Goal: Task Accomplishment & Management: Manage account settings

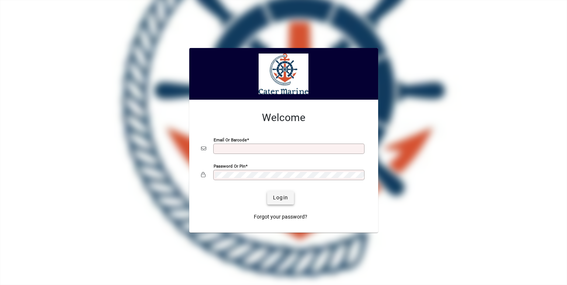
type input "**********"
click at [280, 192] on span "submit" at bounding box center [280, 198] width 27 height 18
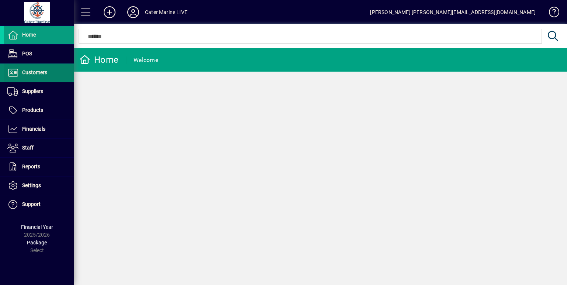
click at [39, 70] on span "Customers" at bounding box center [34, 72] width 25 height 6
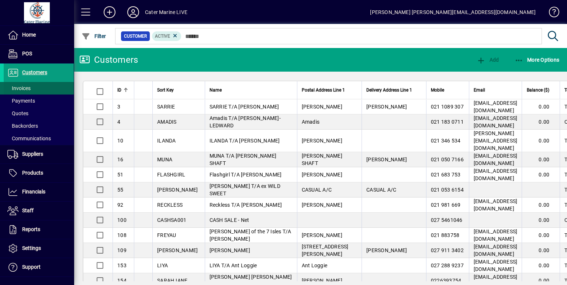
click at [35, 88] on span at bounding box center [39, 88] width 70 height 18
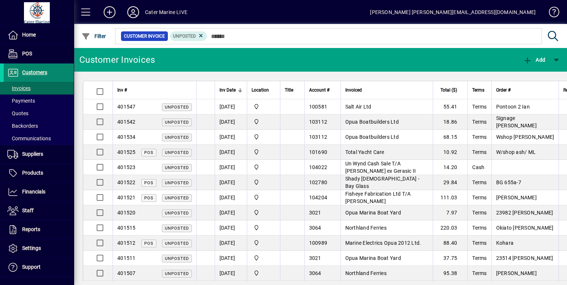
click at [41, 72] on span "Customers" at bounding box center [34, 72] width 25 height 6
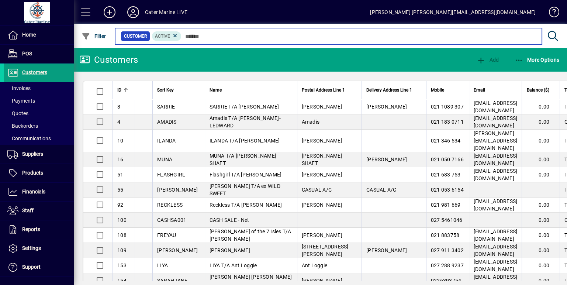
click at [235, 37] on input "text" at bounding box center [359, 36] width 355 height 10
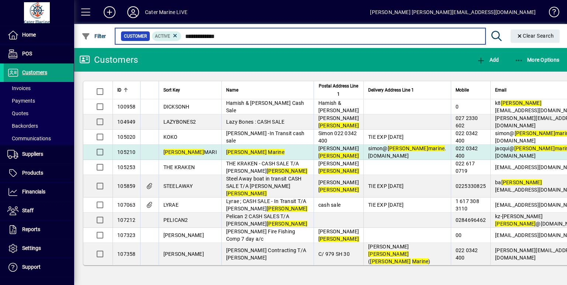
type input "**********"
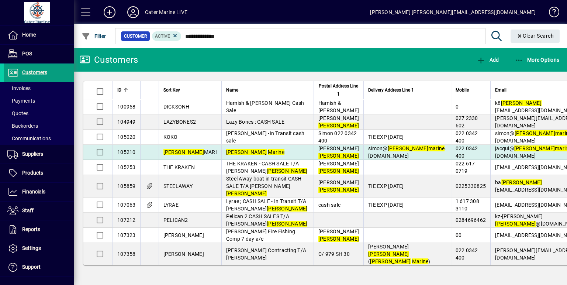
click at [364, 160] on td "[PERSON_NAME]@ [PERSON_NAME] marine .[DOMAIN_NAME]" at bounding box center [407, 152] width 87 height 15
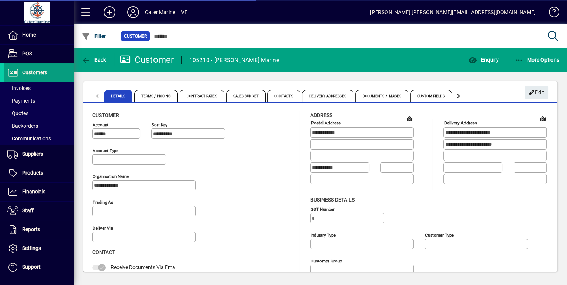
type input "**********"
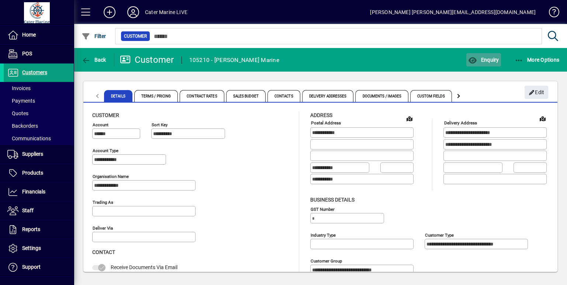
click at [480, 60] on span "Enquiry" at bounding box center [483, 60] width 31 height 6
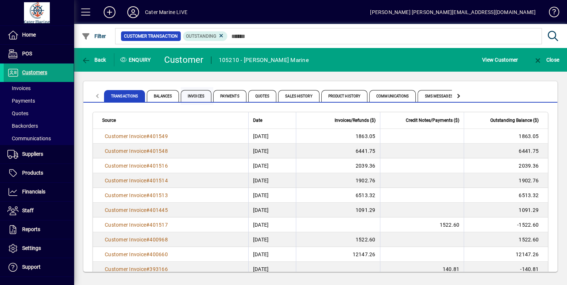
click at [197, 94] on span "Invoices" at bounding box center [196, 96] width 31 height 12
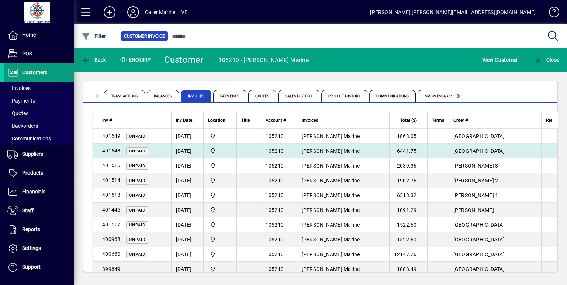
click at [261, 153] on td at bounding box center [249, 151] width 24 height 15
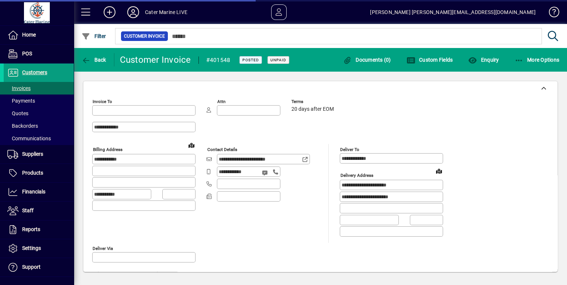
type input "**********"
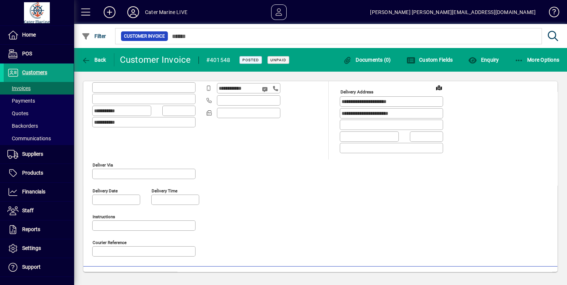
scroll to position [81, 0]
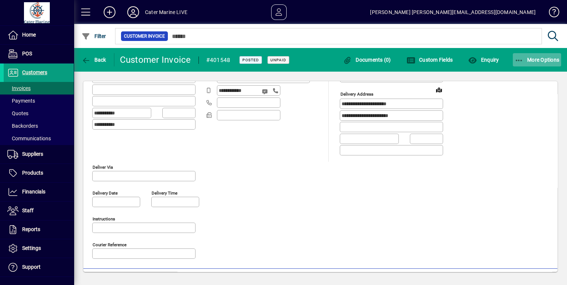
click at [522, 61] on icon "button" at bounding box center [519, 60] width 9 height 7
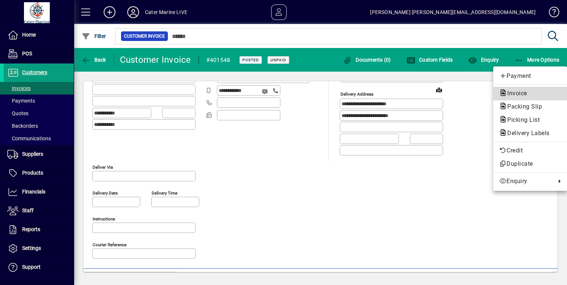
click at [515, 92] on span "Invoice" at bounding box center [515, 93] width 32 height 7
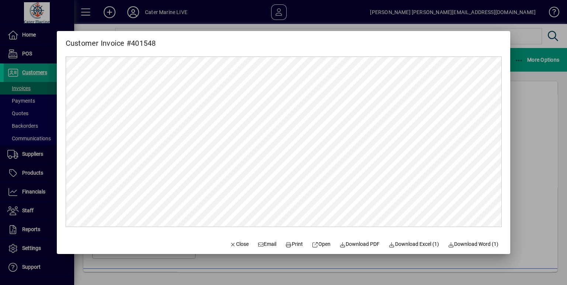
scroll to position [0, 0]
click at [353, 248] on span "Download PDF" at bounding box center [360, 244] width 41 height 8
click at [527, 132] on div at bounding box center [283, 142] width 567 height 285
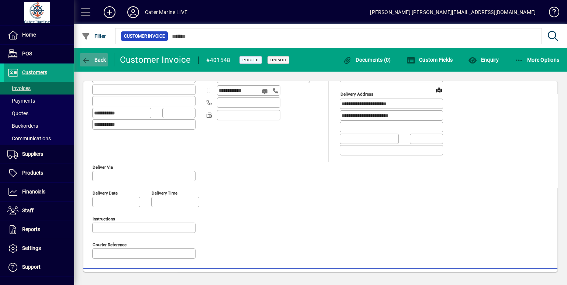
click at [90, 58] on icon "button" at bounding box center [86, 60] width 9 height 7
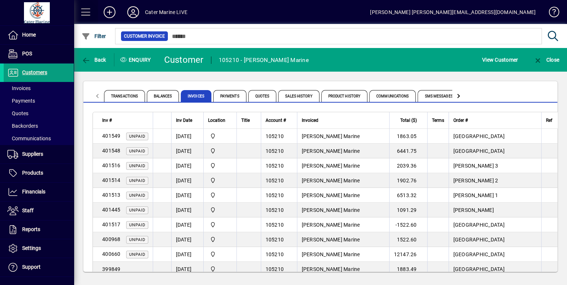
click at [81, 14] on span at bounding box center [86, 12] width 18 height 18
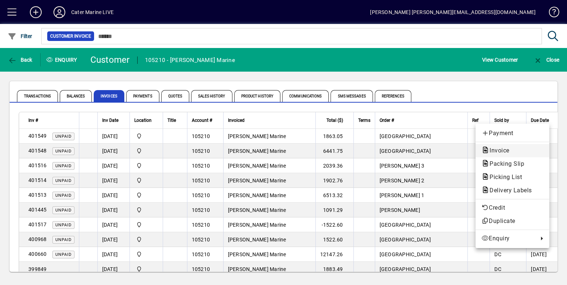
click at [505, 150] on span "Invoice" at bounding box center [498, 150] width 32 height 7
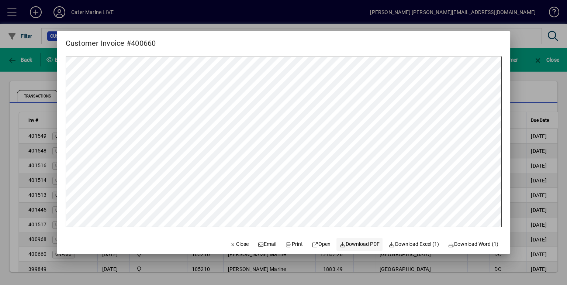
click at [352, 245] on span "Download PDF" at bounding box center [360, 244] width 41 height 8
click at [529, 78] on div at bounding box center [283, 142] width 567 height 285
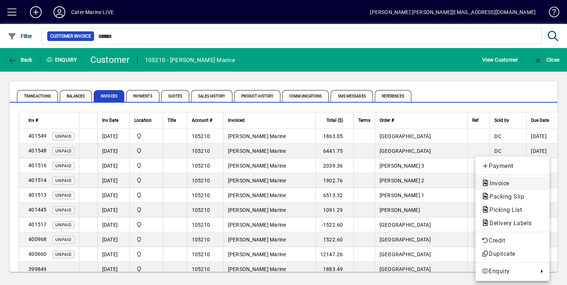
click at [506, 183] on span "Invoice" at bounding box center [498, 183] width 32 height 7
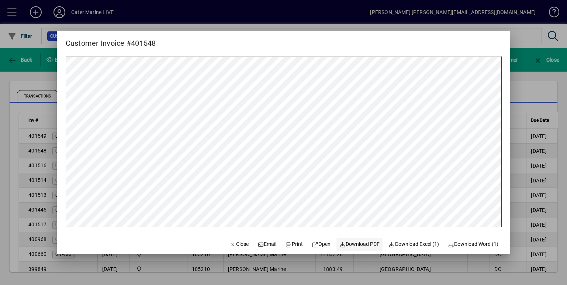
click at [354, 250] on span at bounding box center [360, 245] width 47 height 18
click at [530, 107] on div at bounding box center [283, 142] width 567 height 285
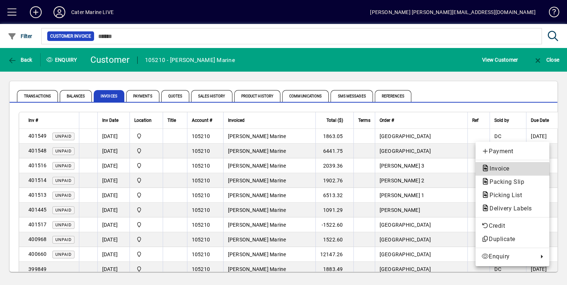
click at [501, 171] on span "Invoice" at bounding box center [498, 168] width 32 height 7
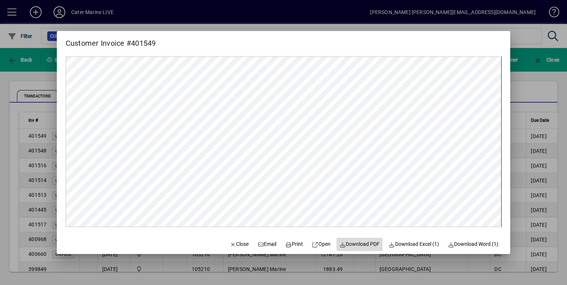
click at [347, 243] on span "Download PDF" at bounding box center [360, 244] width 41 height 8
click at [544, 83] on div at bounding box center [283, 142] width 567 height 285
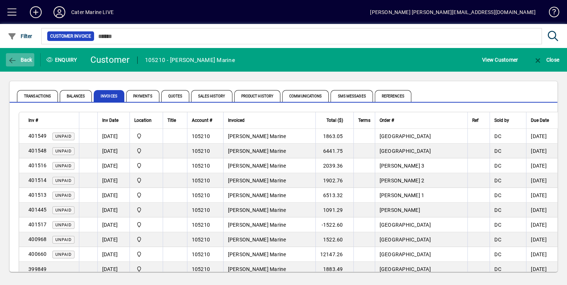
click at [17, 60] on span "Back" at bounding box center [20, 60] width 25 height 6
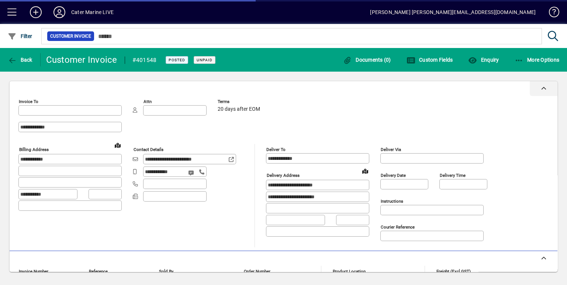
type input "**********"
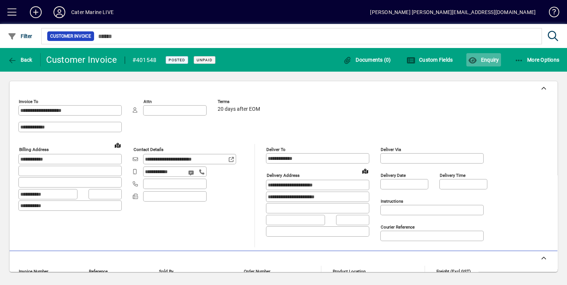
click at [490, 62] on span "Enquiry" at bounding box center [483, 60] width 31 height 6
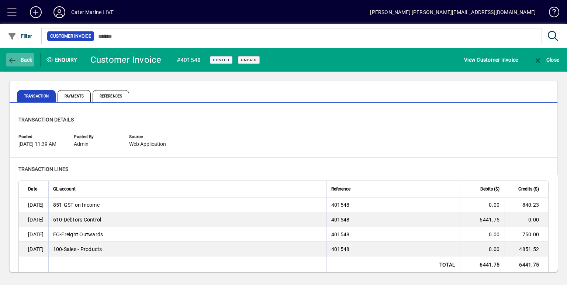
click at [8, 62] on icon "button" at bounding box center [12, 60] width 9 height 7
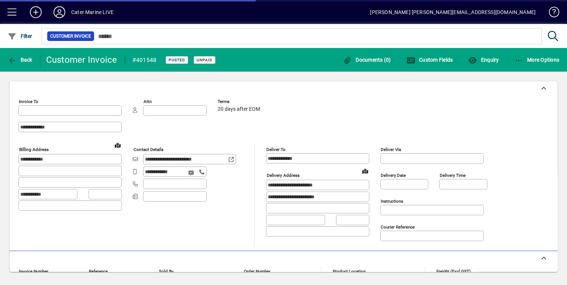
type input "**********"
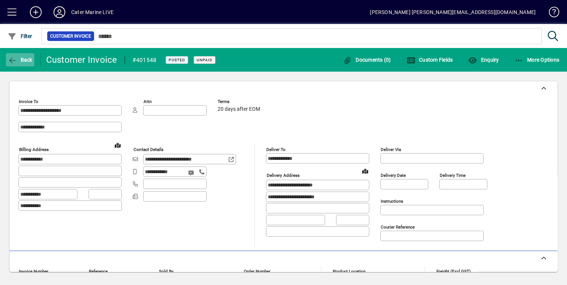
click at [20, 59] on span "Back" at bounding box center [20, 60] width 25 height 6
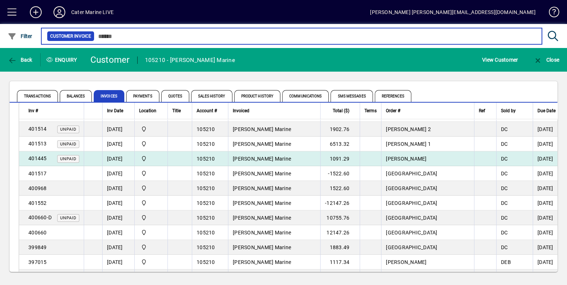
scroll to position [51, 0]
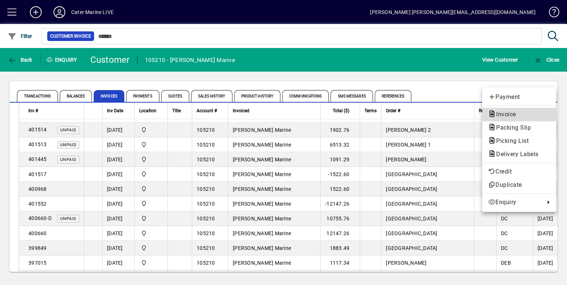
click at [511, 114] on span "Invoice" at bounding box center [504, 114] width 32 height 7
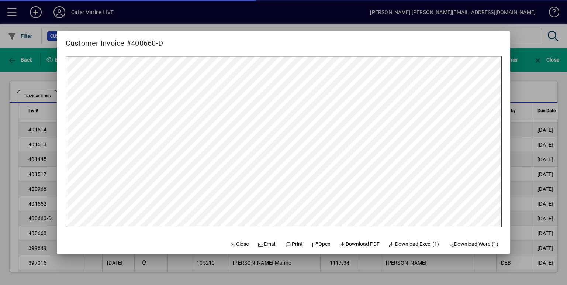
scroll to position [0, 0]
click at [352, 247] on span "Download PDF" at bounding box center [360, 244] width 41 height 8
click at [542, 97] on div at bounding box center [283, 142] width 567 height 285
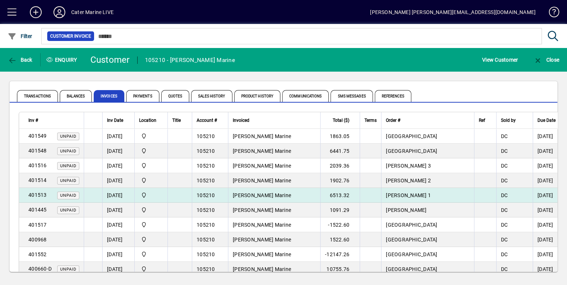
click at [309, 192] on td "[PERSON_NAME] Marine" at bounding box center [274, 195] width 92 height 15
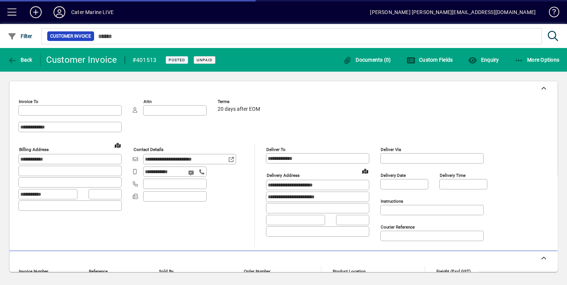
type input "**********"
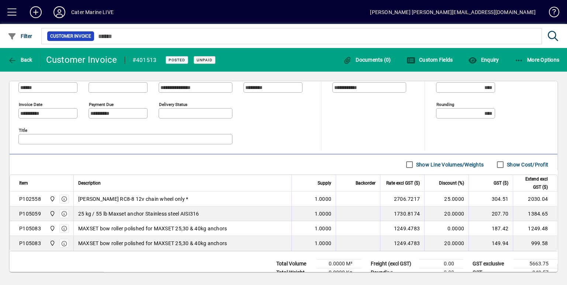
scroll to position [194, 0]
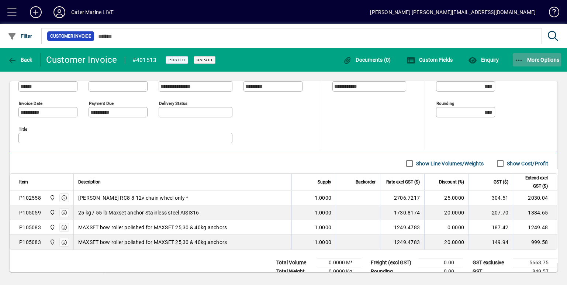
click at [522, 61] on icon "button" at bounding box center [519, 60] width 9 height 7
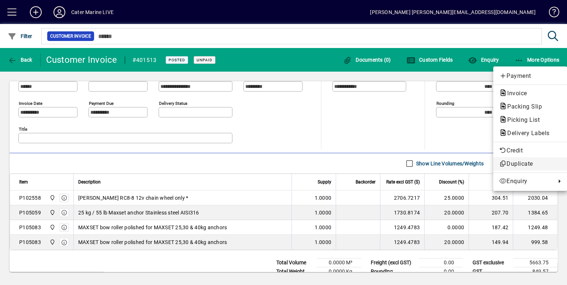
click at [511, 165] on span "Duplicate" at bounding box center [530, 163] width 62 height 9
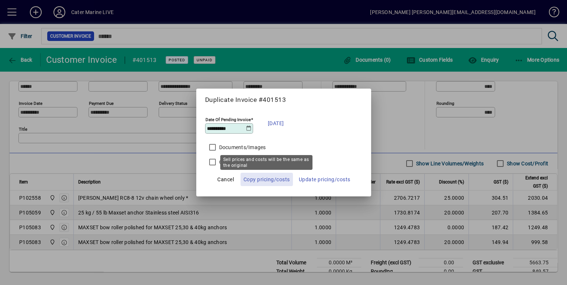
click at [278, 179] on span "Copy pricing/costs" at bounding box center [267, 179] width 47 height 9
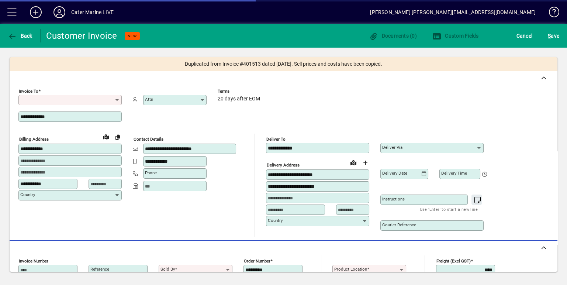
type input "**********"
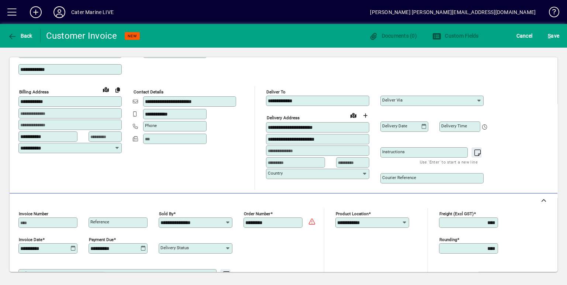
scroll to position [47, 0]
click at [47, 222] on input "Invoice number" at bounding box center [48, 223] width 57 height 6
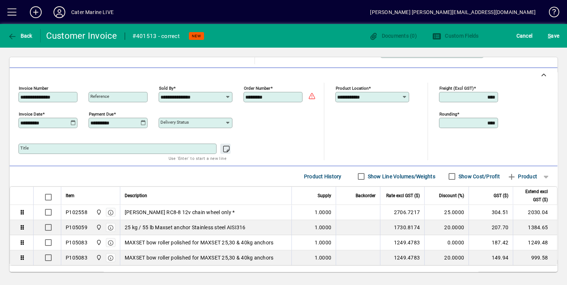
scroll to position [176, 0]
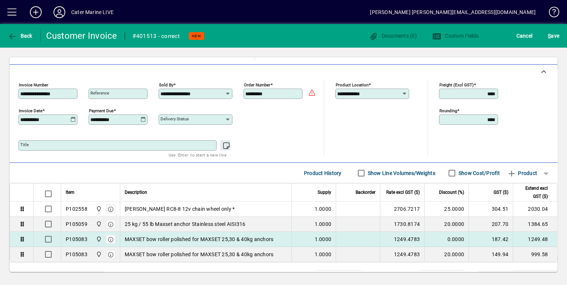
type input "**********"
click at [471, 236] on td "187.42" at bounding box center [491, 239] width 44 height 15
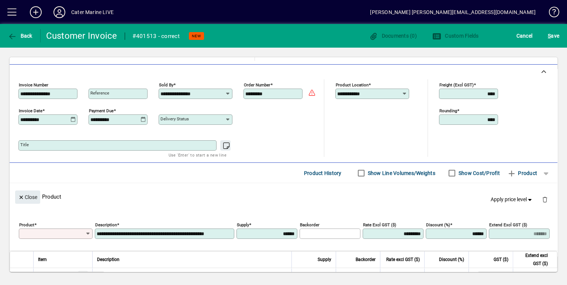
type input "*******"
click at [538, 196] on span "button" at bounding box center [545, 199] width 18 height 18
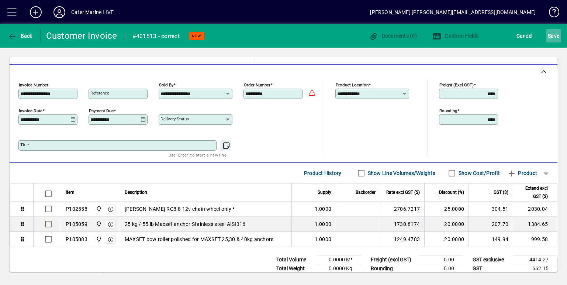
click at [557, 37] on span "S ave" at bounding box center [553, 36] width 11 height 12
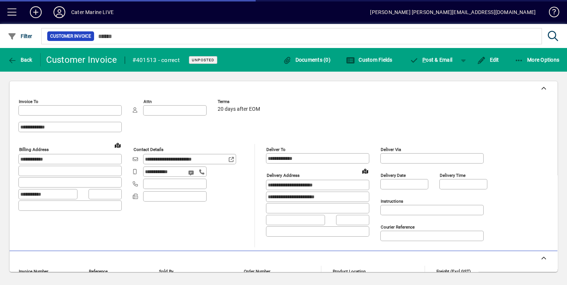
type input "**********"
click at [464, 61] on span "button" at bounding box center [464, 60] width 18 height 18
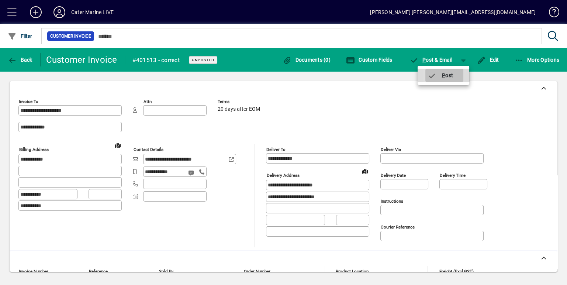
click at [449, 74] on span "P ost" at bounding box center [440, 75] width 26 height 6
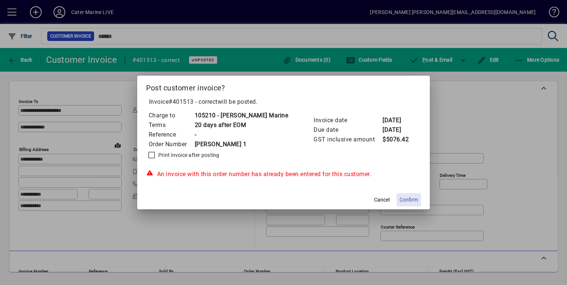
click at [400, 201] on span "Confirm" at bounding box center [409, 200] width 18 height 8
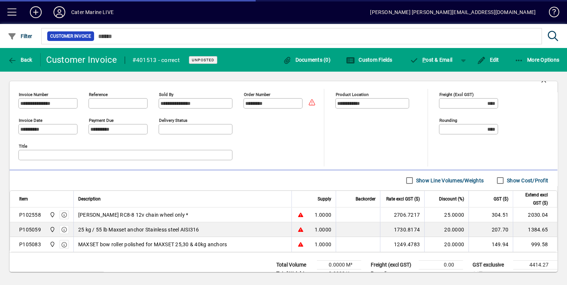
scroll to position [0, 0]
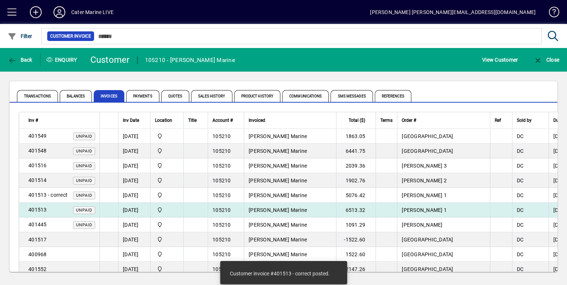
click at [333, 210] on td "[PERSON_NAME] Marine" at bounding box center [290, 210] width 92 height 15
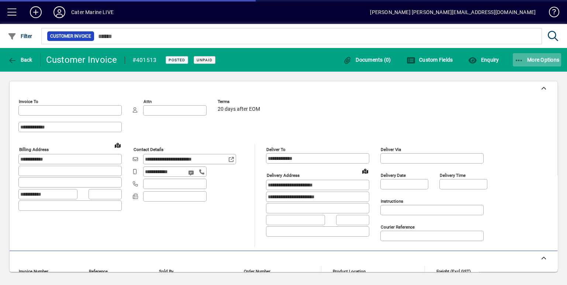
type input "**********"
click at [519, 63] on icon "button" at bounding box center [519, 60] width 9 height 7
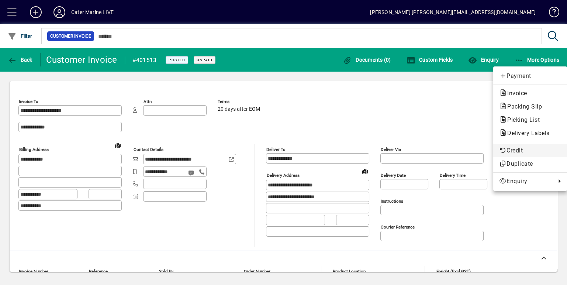
click at [512, 152] on span "Credit" at bounding box center [530, 150] width 62 height 9
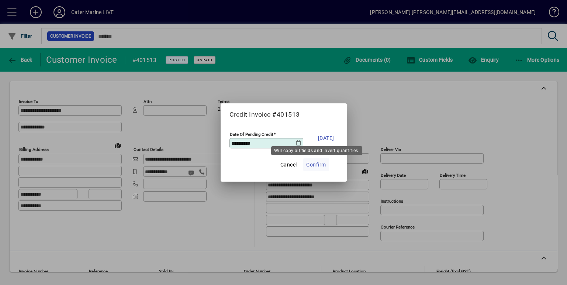
click at [318, 166] on span "Confirm" at bounding box center [316, 164] width 20 height 9
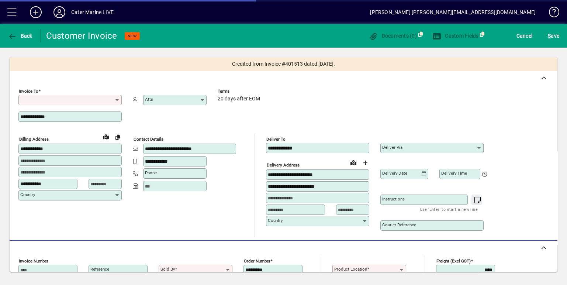
type input "**********"
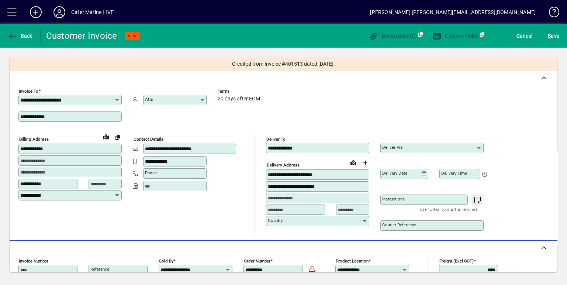
scroll to position [57, 0]
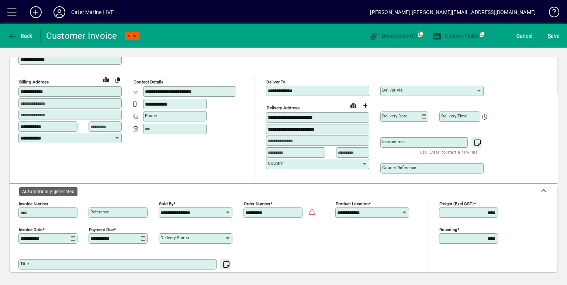
click at [35, 212] on input "Invoice number" at bounding box center [48, 213] width 57 height 6
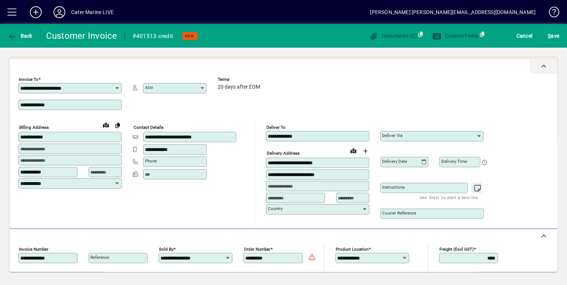
scroll to position [7, 0]
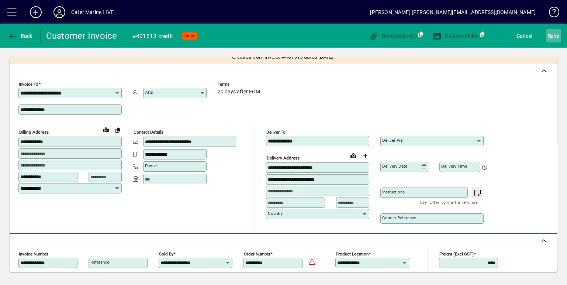
type input "**********"
click at [554, 36] on span "S ave" at bounding box center [553, 36] width 11 height 12
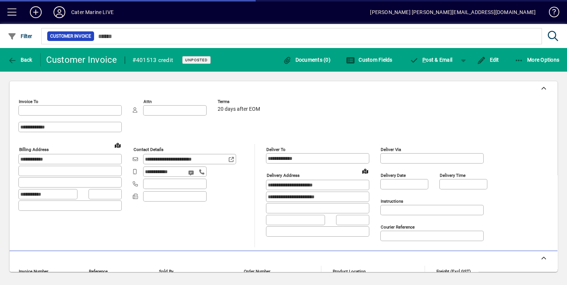
type input "**********"
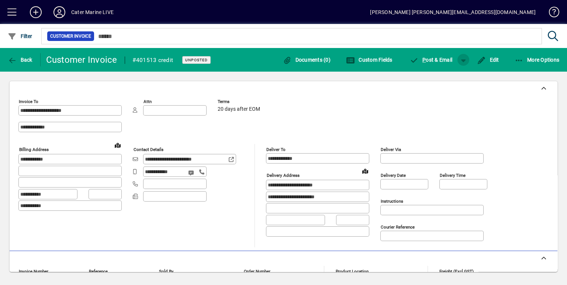
click at [465, 61] on span "button" at bounding box center [464, 60] width 18 height 18
click at [449, 78] on span "P ost" at bounding box center [440, 75] width 26 height 6
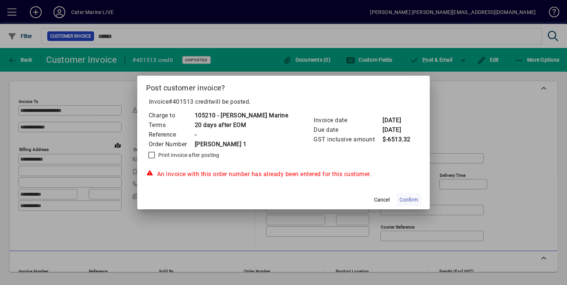
click at [400, 198] on span "Confirm" at bounding box center [409, 200] width 18 height 8
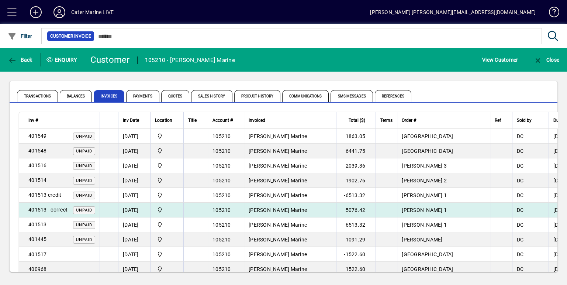
click at [286, 212] on td "[PERSON_NAME] Marine" at bounding box center [290, 210] width 92 height 15
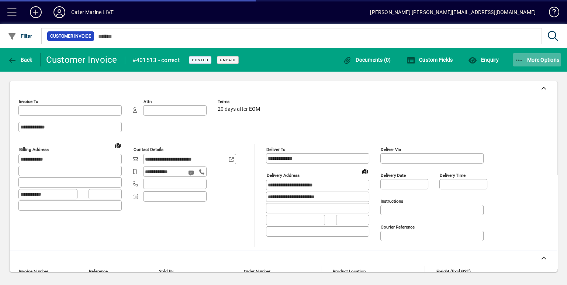
type input "**********"
click at [517, 61] on icon "button" at bounding box center [519, 60] width 9 height 7
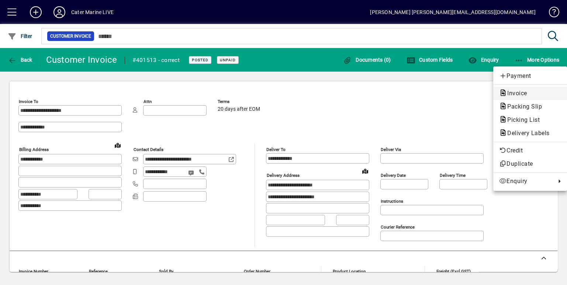
click at [520, 93] on span "Invoice" at bounding box center [515, 93] width 32 height 7
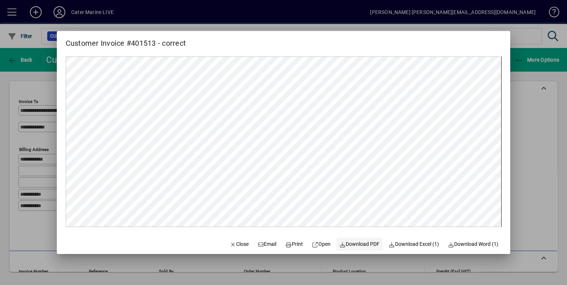
click at [356, 244] on span "Download PDF" at bounding box center [360, 244] width 41 height 8
click at [526, 159] on div at bounding box center [283, 142] width 567 height 285
